Goal: Find specific page/section: Find specific page/section

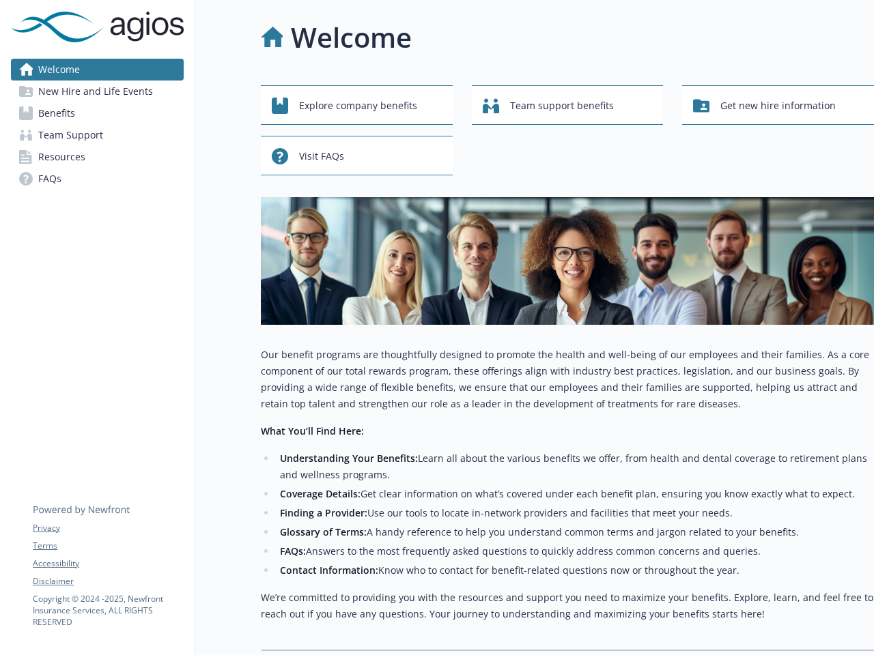
click at [437, 328] on div "Explore company benefits Team support benefits Get new hire information Visit F…" at bounding box center [567, 368] width 613 height 566
click at [108, 564] on link "Accessibility" at bounding box center [108, 564] width 150 height 12
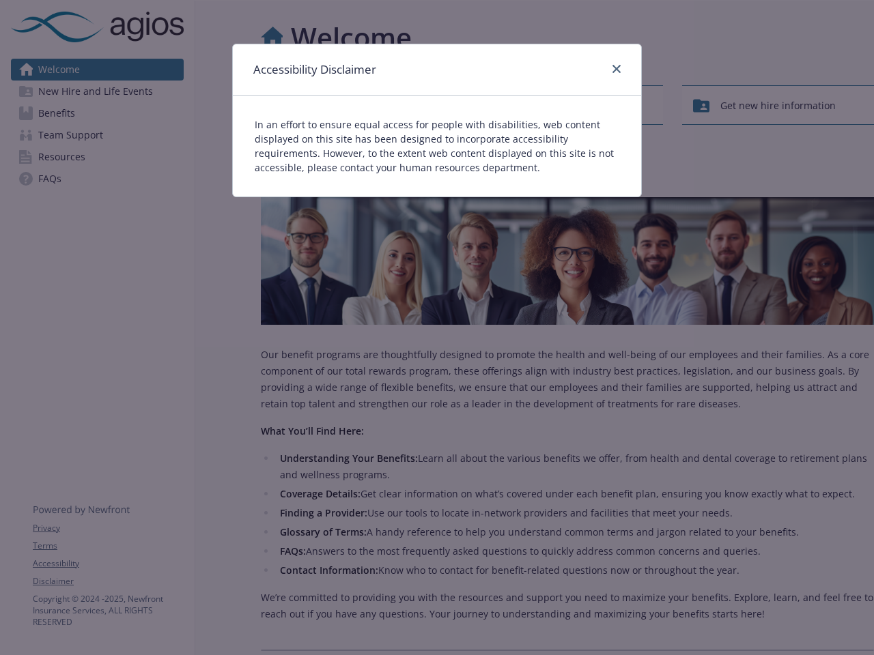
click at [108, 581] on div "Accessibility Disclaimer In an effort to ensure equal access for people with di…" at bounding box center [437, 327] width 874 height 655
click at [356, 105] on div "In an effort to ensure equal access for people with disabilities, web content d…" at bounding box center [437, 146] width 408 height 101
click at [567, 105] on div "In an effort to ensure equal access for people with disabilities, web content d…" at bounding box center [437, 146] width 408 height 101
click at [777, 105] on div "Accessibility Disclaimer In an effort to ensure equal access for people with di…" at bounding box center [437, 327] width 874 height 655
click at [356, 156] on p "In an effort to ensure equal access for people with disabilities, web content d…" at bounding box center [437, 145] width 364 height 57
